Goal: Task Accomplishment & Management: Manage account settings

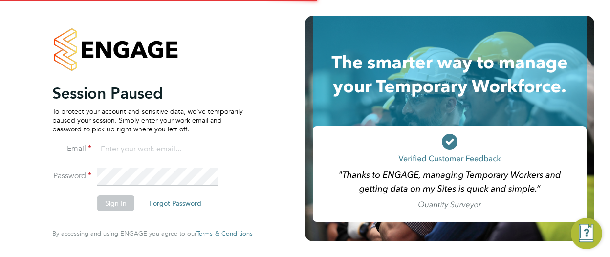
type input "michael.hulme@apleona.com"
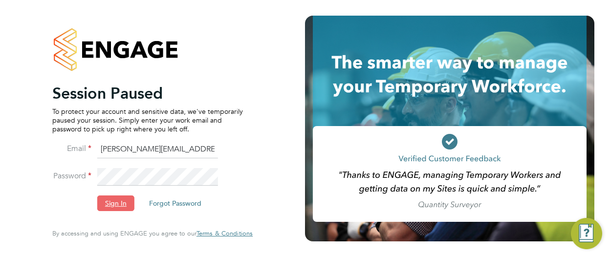
click at [122, 201] on button "Sign In" at bounding box center [115, 203] width 37 height 16
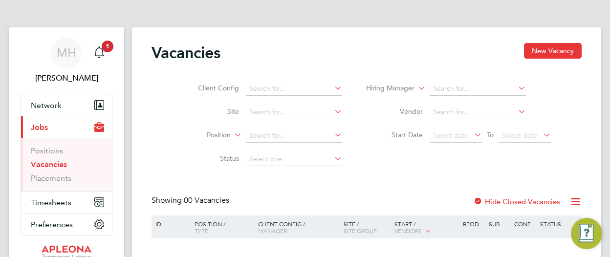
scroll to position [63, 0]
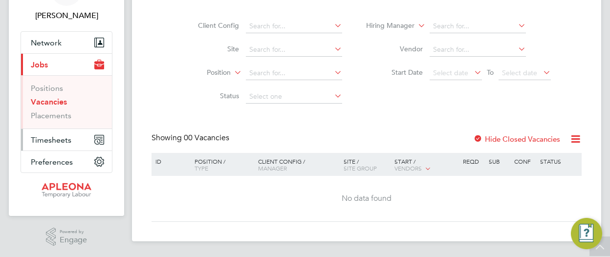
click at [56, 137] on span "Timesheets" at bounding box center [51, 139] width 41 height 9
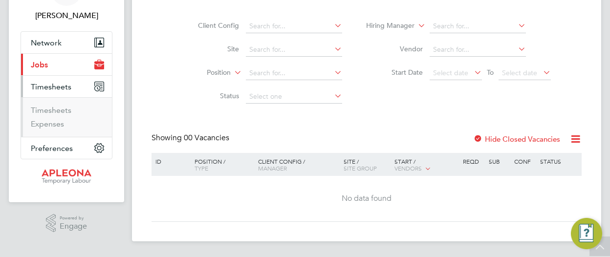
scroll to position [62, 0]
click at [55, 108] on link "Timesheets" at bounding box center [51, 110] width 41 height 9
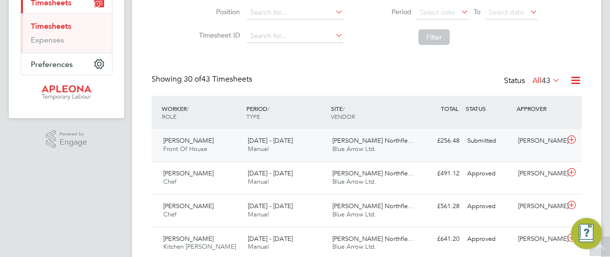
click at [348, 139] on span "[PERSON_NAME] Northfle…" at bounding box center [373, 140] width 82 height 8
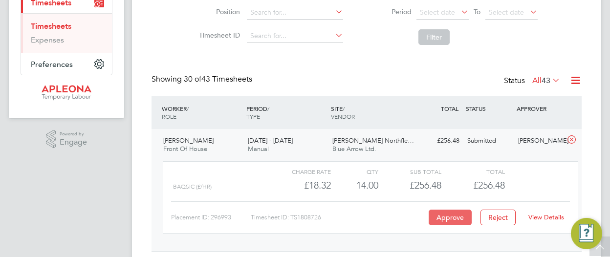
click at [445, 220] on button "Approve" at bounding box center [450, 218] width 43 height 16
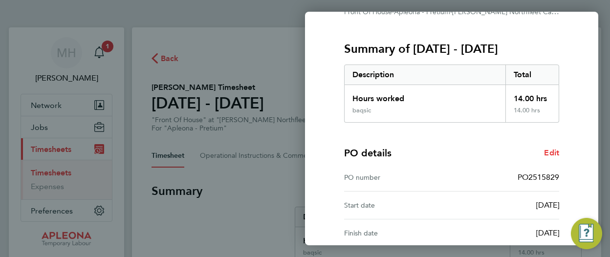
scroll to position [210, 0]
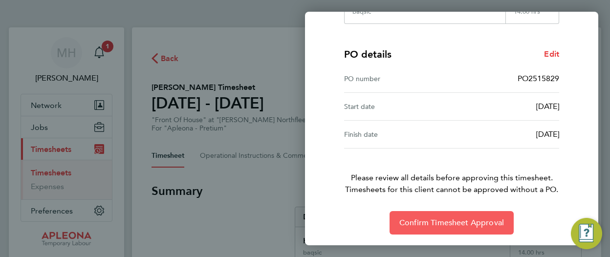
click at [456, 222] on span "Confirm Timesheet Approval" at bounding box center [451, 223] width 105 height 10
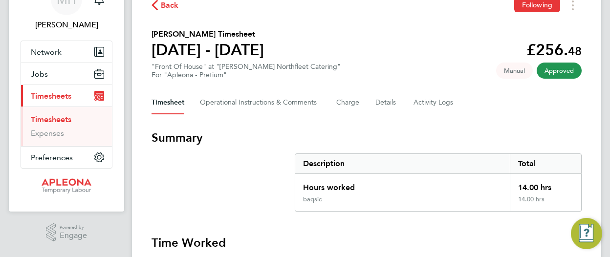
scroll to position [49, 0]
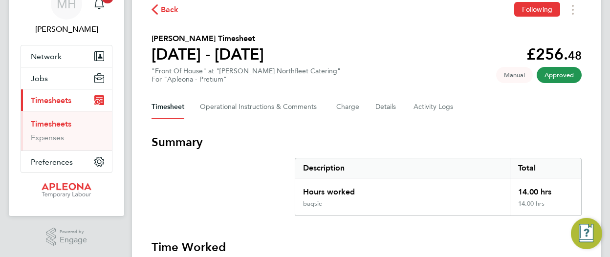
click at [58, 122] on link "Timesheets" at bounding box center [51, 123] width 41 height 9
